Goal: Task Accomplishment & Management: Use online tool/utility

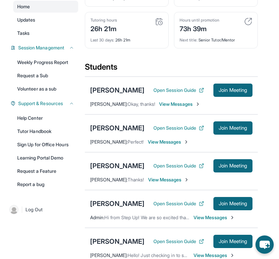
scroll to position [95, 0]
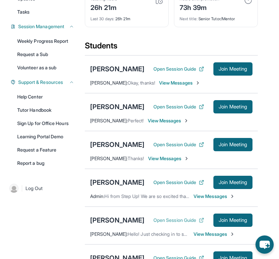
click at [169, 223] on button "Open Session Guide" at bounding box center [178, 220] width 51 height 7
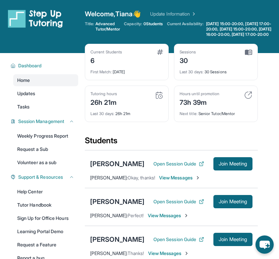
scroll to position [104, 0]
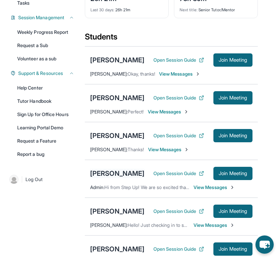
click at [115, 178] on div "[PERSON_NAME]" at bounding box center [117, 173] width 54 height 9
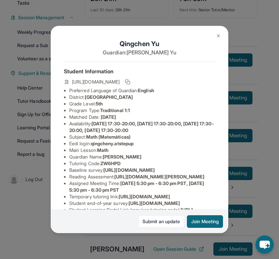
click at [217, 30] on button at bounding box center [218, 35] width 13 height 13
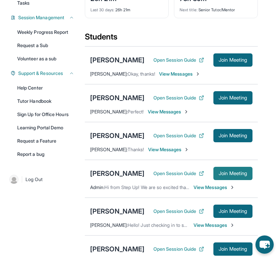
click at [226, 175] on span "Join Meeting" at bounding box center [233, 173] width 28 height 4
